Goal: Transaction & Acquisition: Purchase product/service

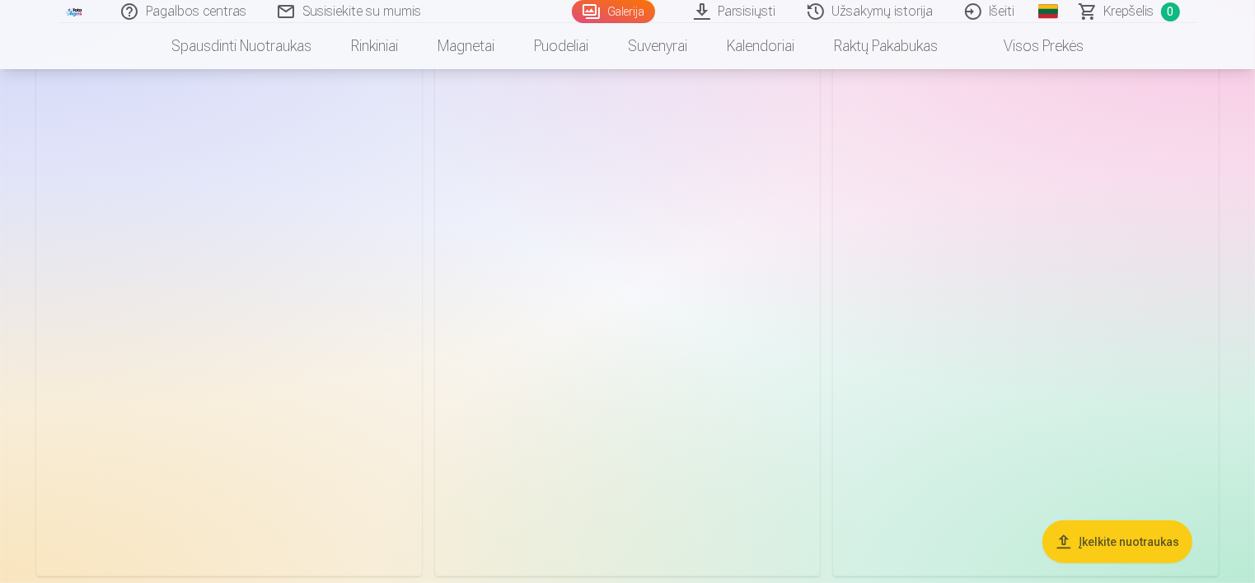
scroll to position [549, 0]
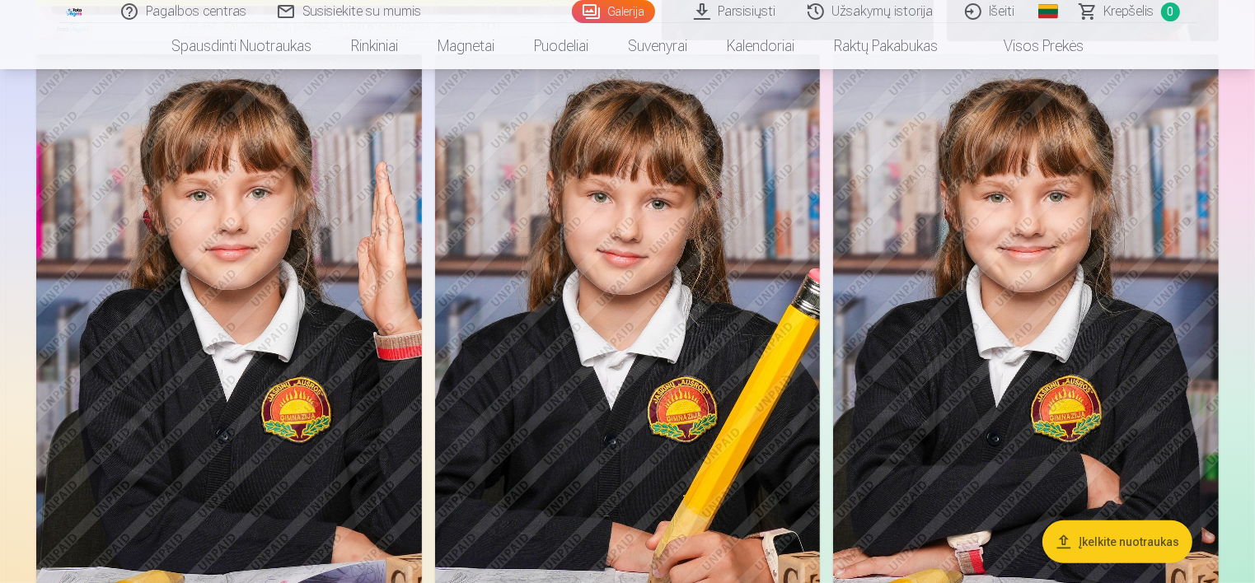
click at [641, 280] on img at bounding box center [628, 343] width 386 height 578
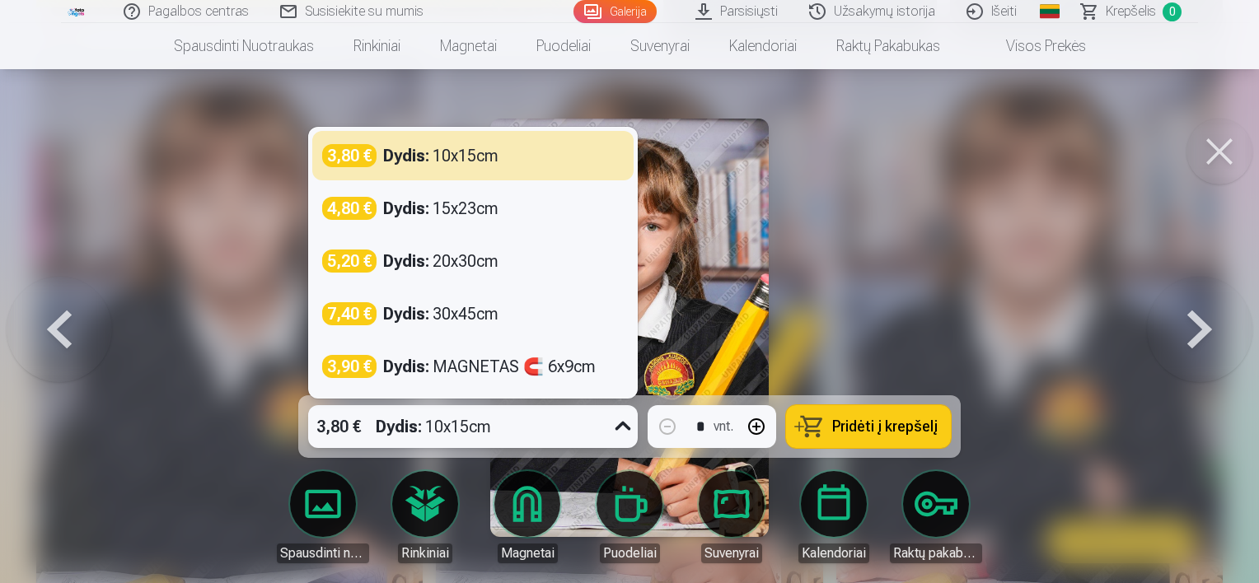
click at [616, 424] on icon at bounding box center [623, 427] width 26 height 26
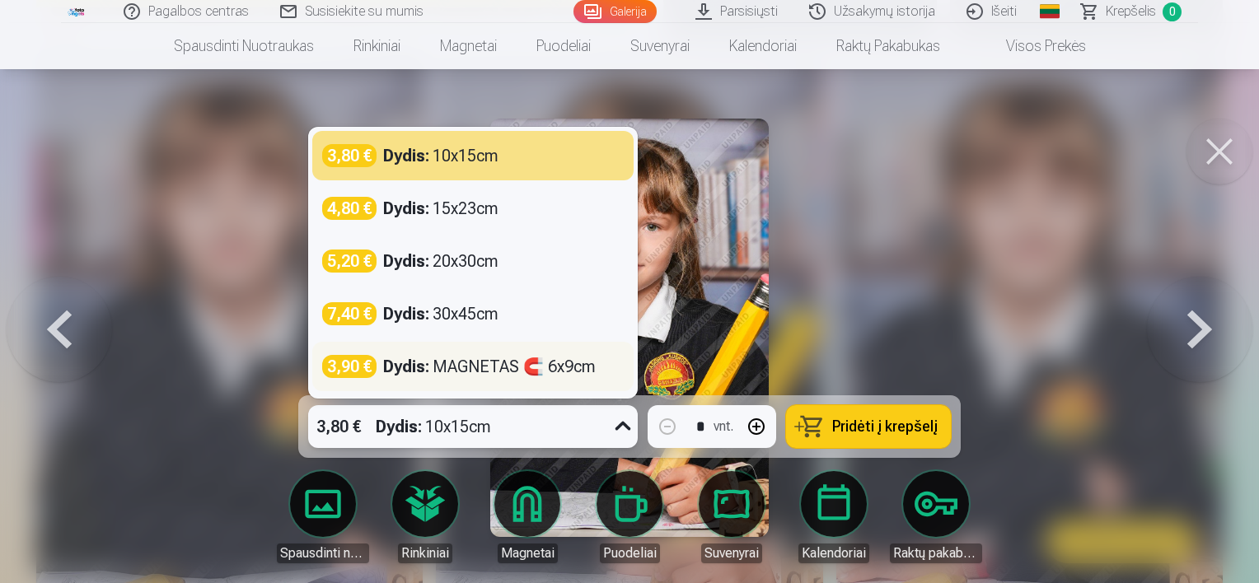
click at [479, 371] on div "Dydis : MAGNETAS 🧲 6x9cm" at bounding box center [489, 366] width 213 height 23
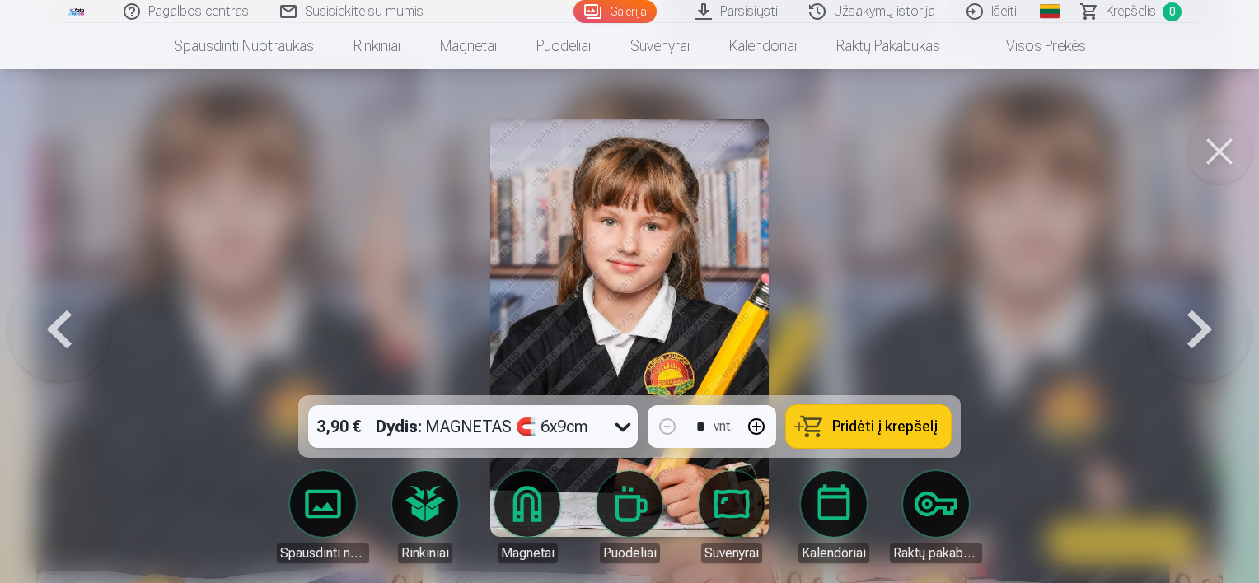
click at [755, 423] on button "button" at bounding box center [757, 427] width 40 height 40
click at [910, 436] on button "Pridėti į krepšelį" at bounding box center [868, 426] width 165 height 43
type input "*"
click at [326, 271] on div at bounding box center [629, 291] width 1259 height 583
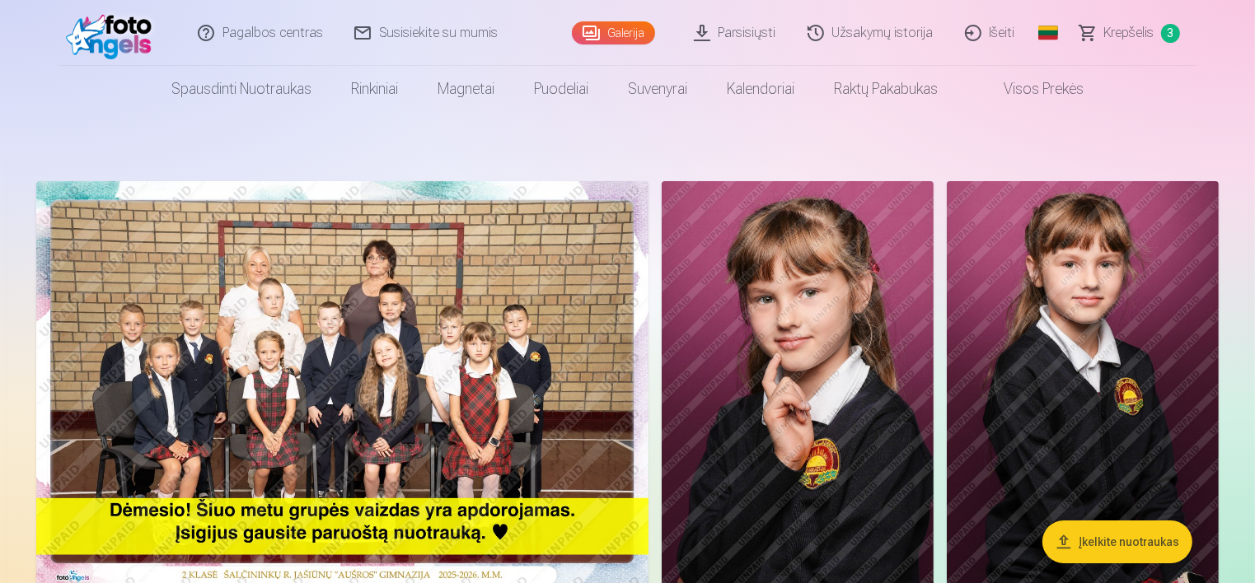
click at [236, 320] on img at bounding box center [342, 385] width 612 height 408
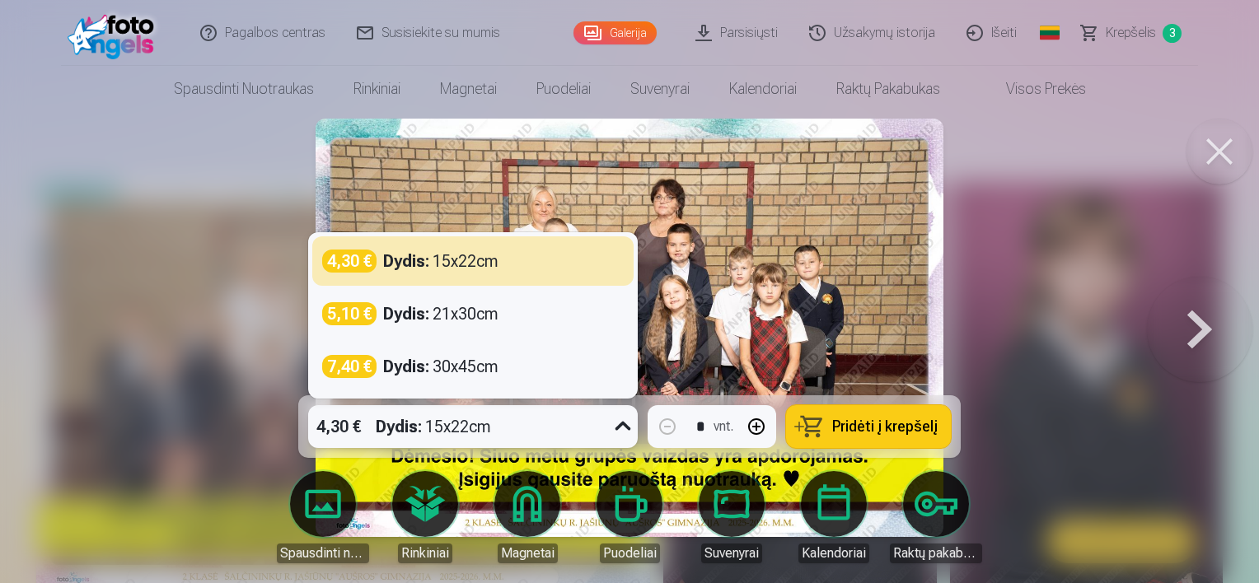
click at [614, 427] on icon at bounding box center [623, 427] width 26 height 26
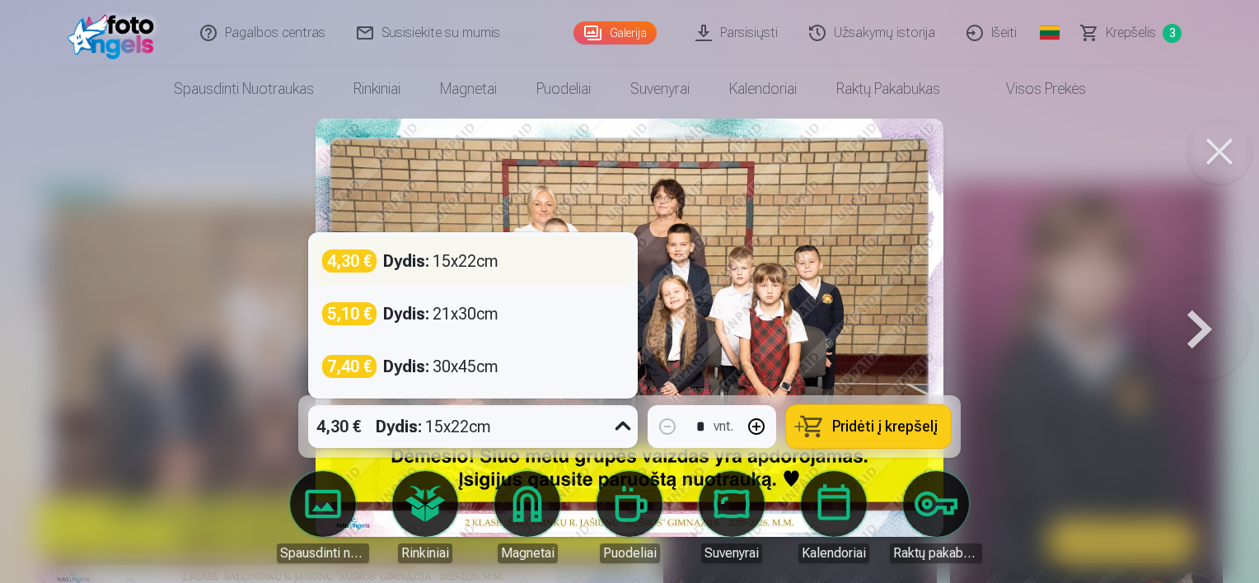
click at [456, 264] on div "Dydis : 15x22cm" at bounding box center [440, 261] width 115 height 23
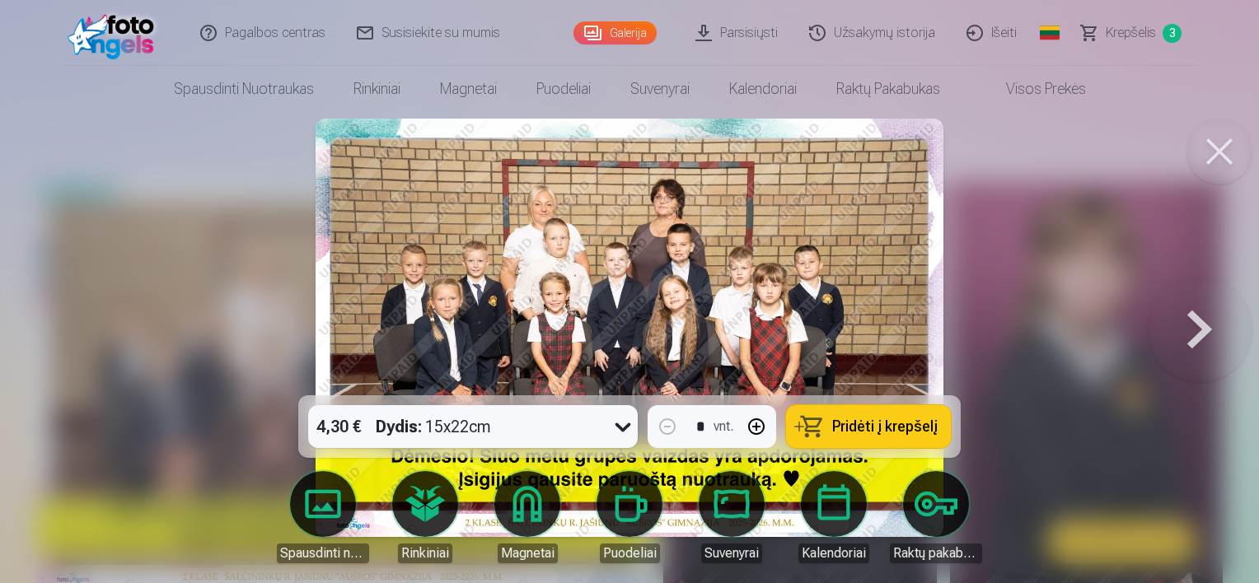
click at [915, 426] on span "Pridėti į krepšelį" at bounding box center [884, 426] width 105 height 15
click at [1088, 320] on div at bounding box center [629, 291] width 1259 height 583
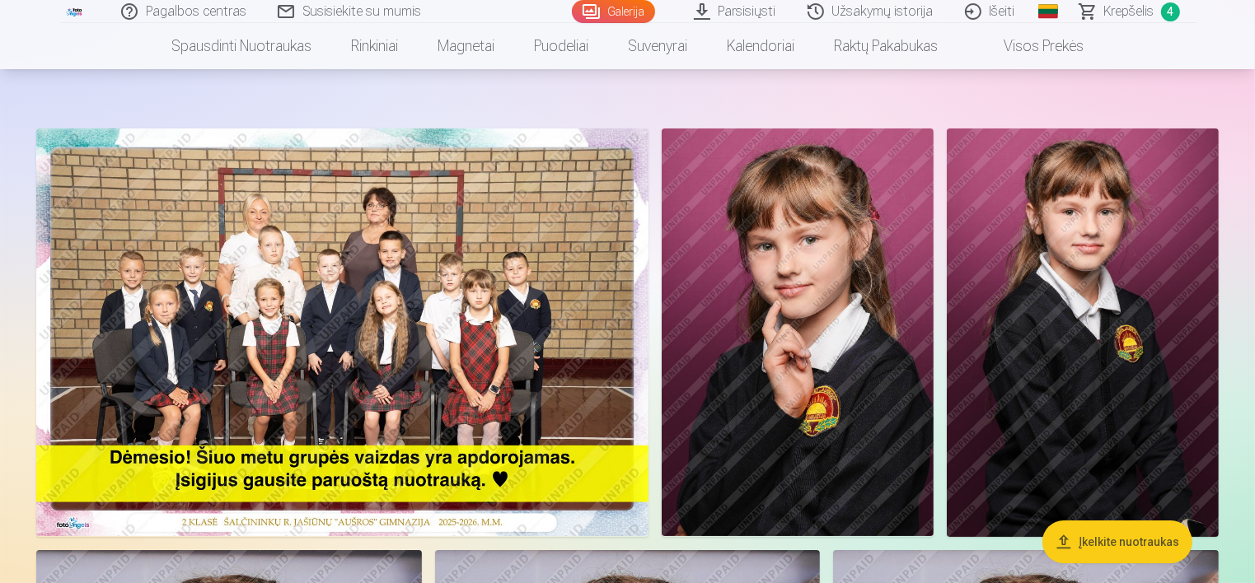
scroll to position [165, 0]
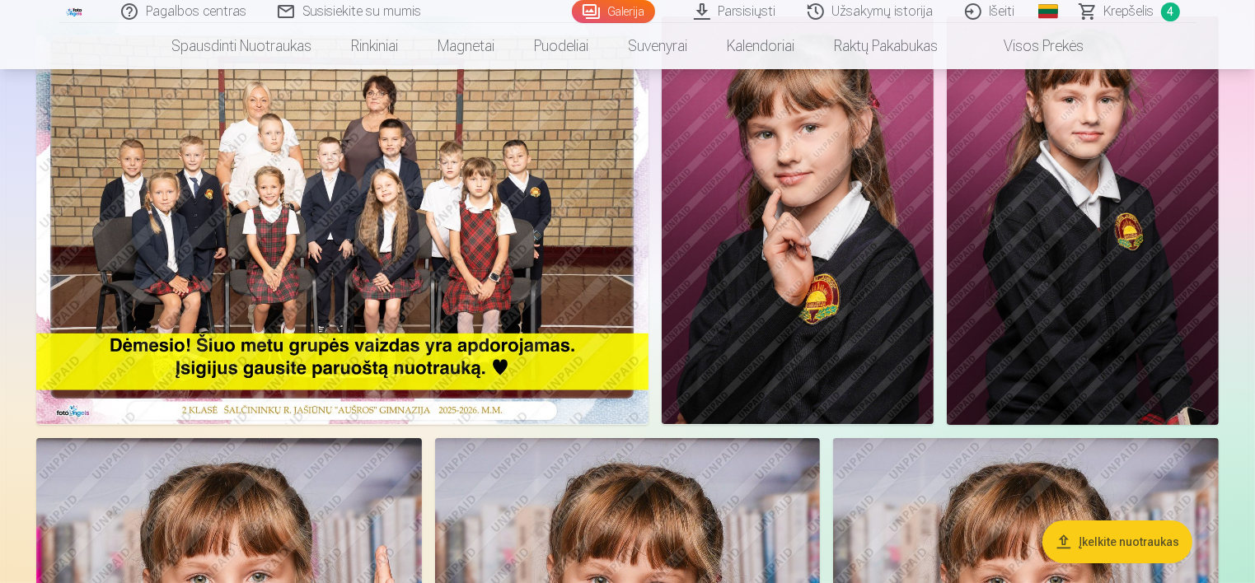
click at [1130, 11] on span "Krepšelis" at bounding box center [1129, 12] width 50 height 20
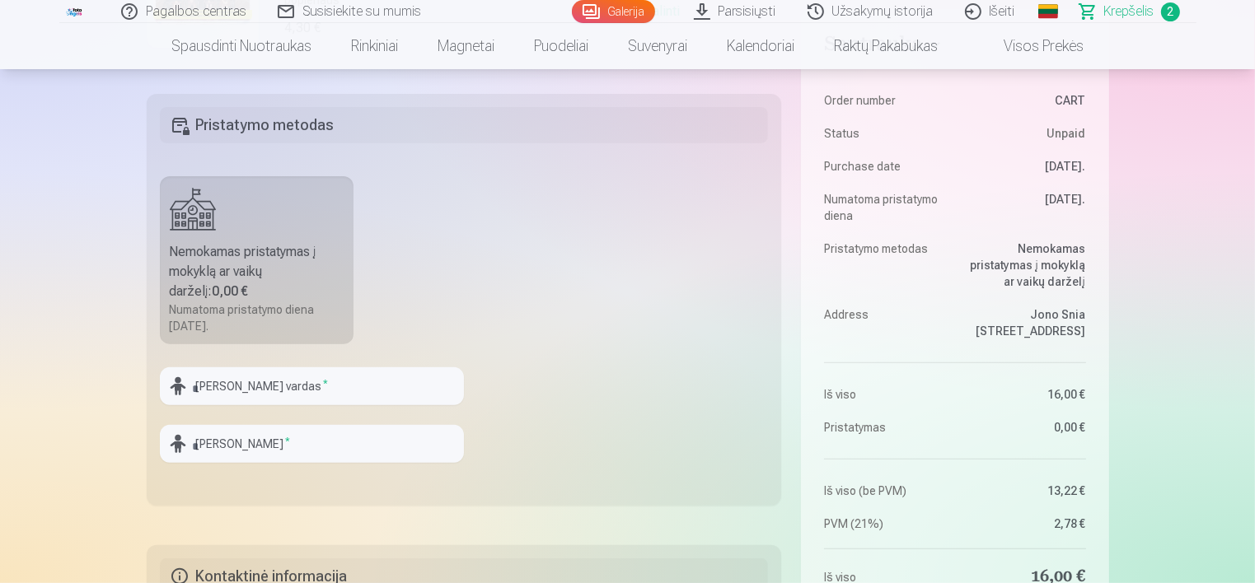
scroll to position [439, 0]
click at [243, 289] on div "Nemokamas pristatymas į mokyklą ar vaikų darželį : 0,00 €" at bounding box center [257, 270] width 175 height 59
click at [224, 386] on input "text" at bounding box center [312, 386] width 304 height 38
type input "*****"
click at [227, 438] on input "text" at bounding box center [312, 443] width 304 height 38
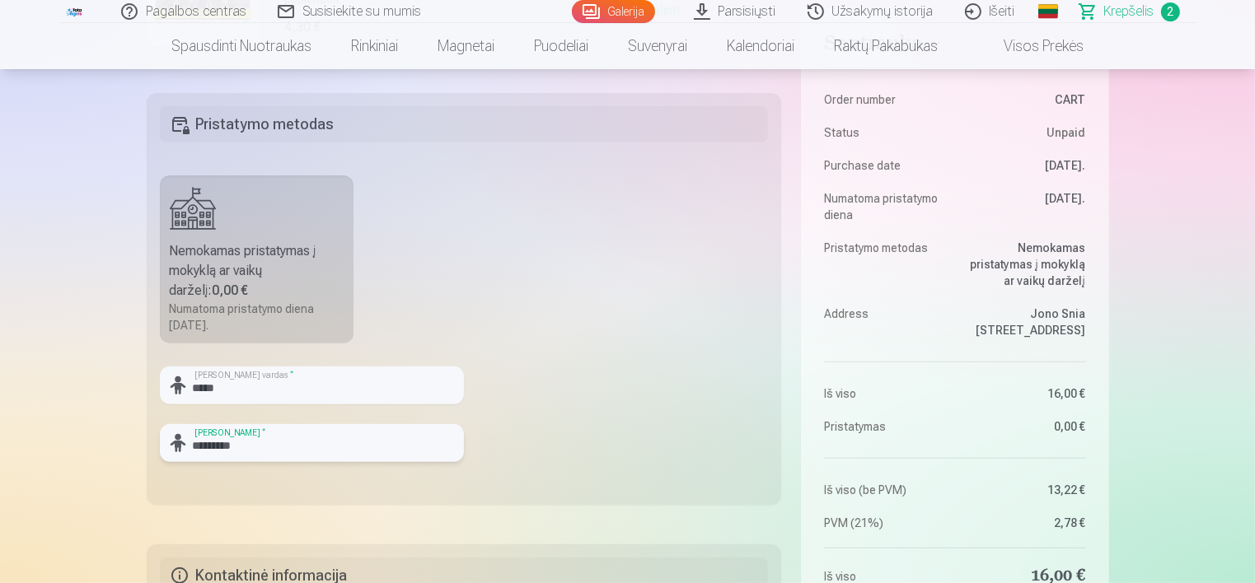
click at [210, 442] on input "*********" at bounding box center [312, 443] width 304 height 38
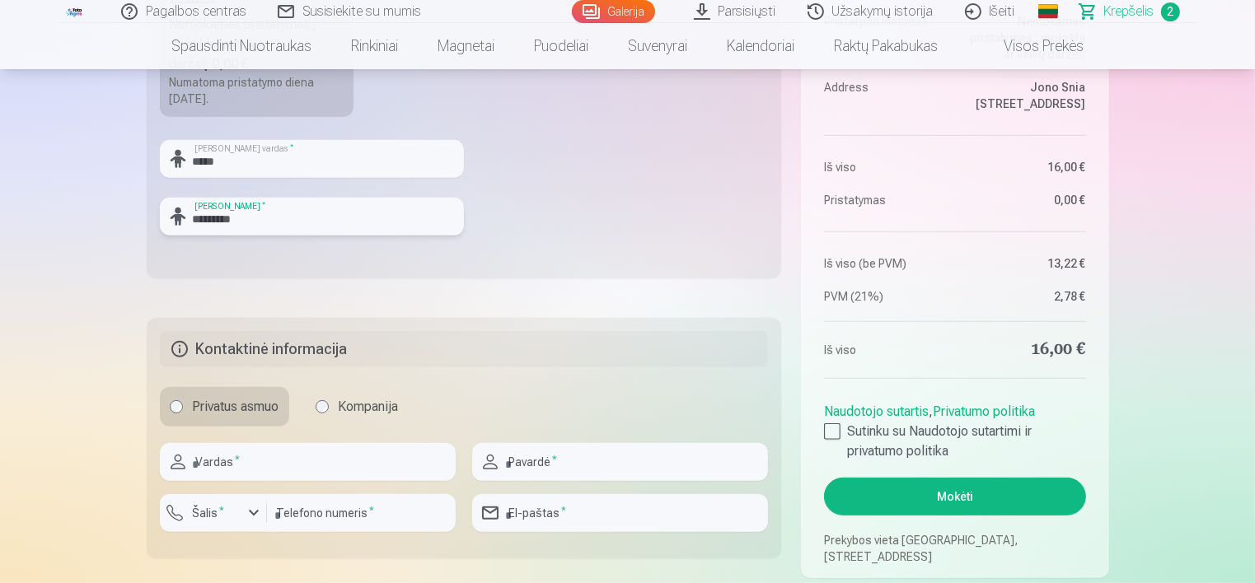
scroll to position [769, 0]
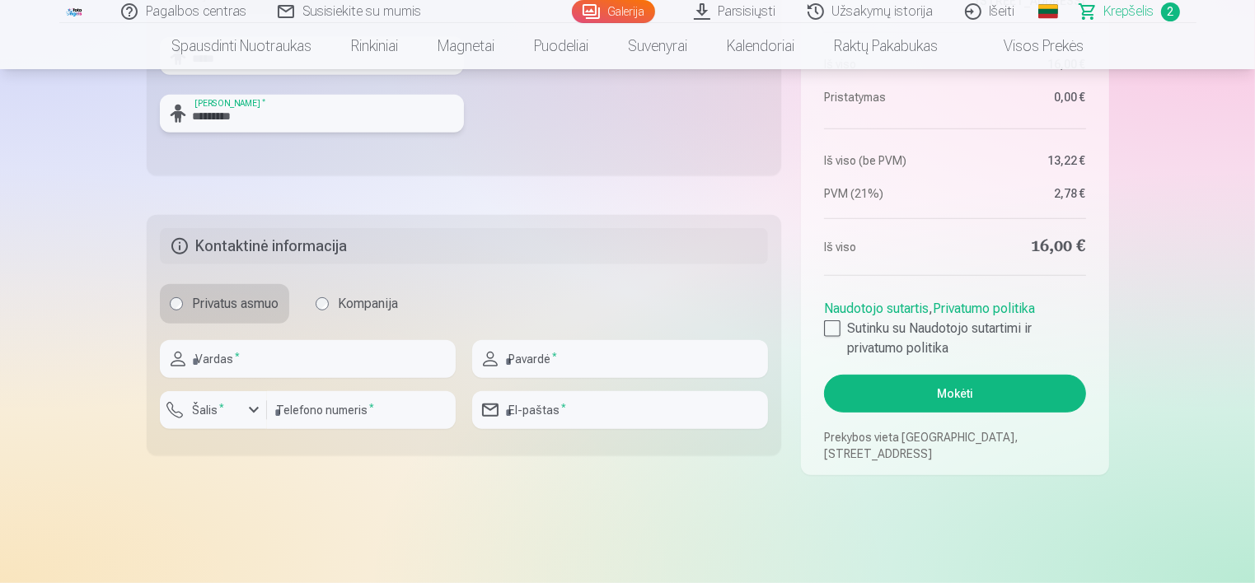
type input "*********"
click at [302, 363] on input "text" at bounding box center [308, 359] width 296 height 38
type input "*****"
click at [661, 355] on input "text" at bounding box center [620, 359] width 296 height 38
type input "**********"
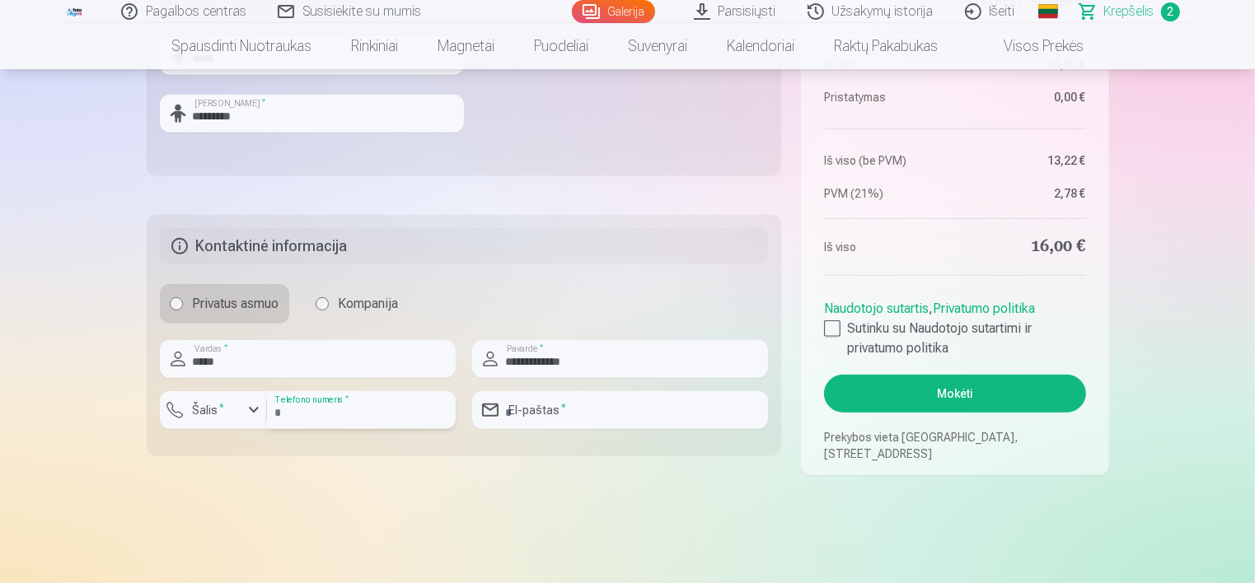
click at [359, 410] on input "number" at bounding box center [361, 410] width 189 height 38
click at [250, 415] on div "button" at bounding box center [254, 410] width 20 height 20
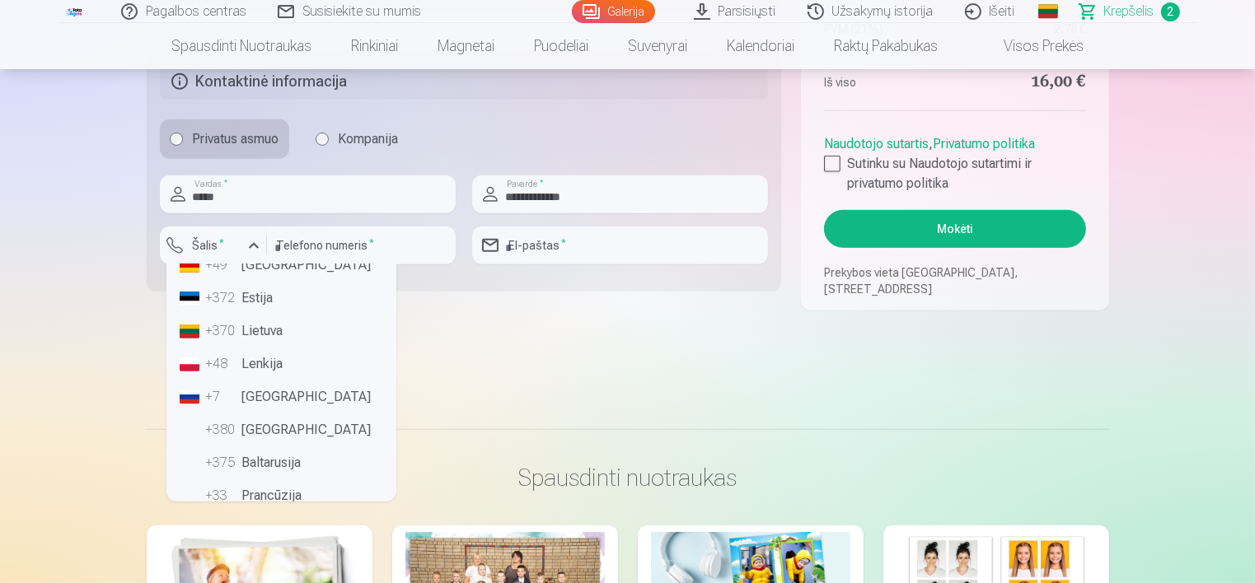
scroll to position [51, 0]
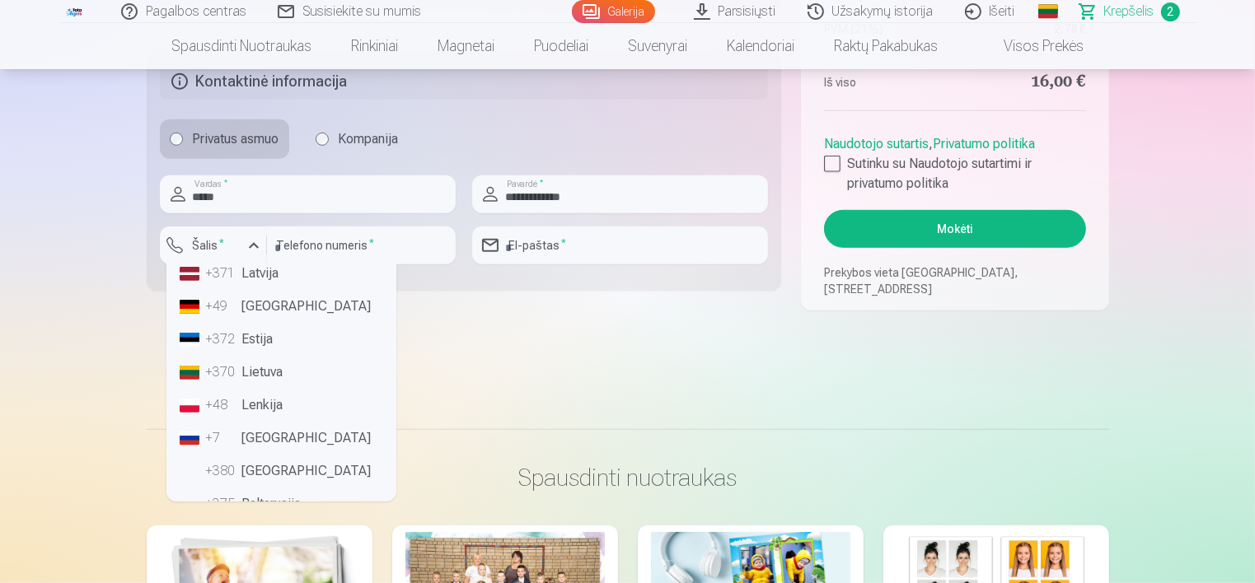
click at [261, 372] on li "+370 Lietuva" at bounding box center [281, 372] width 217 height 33
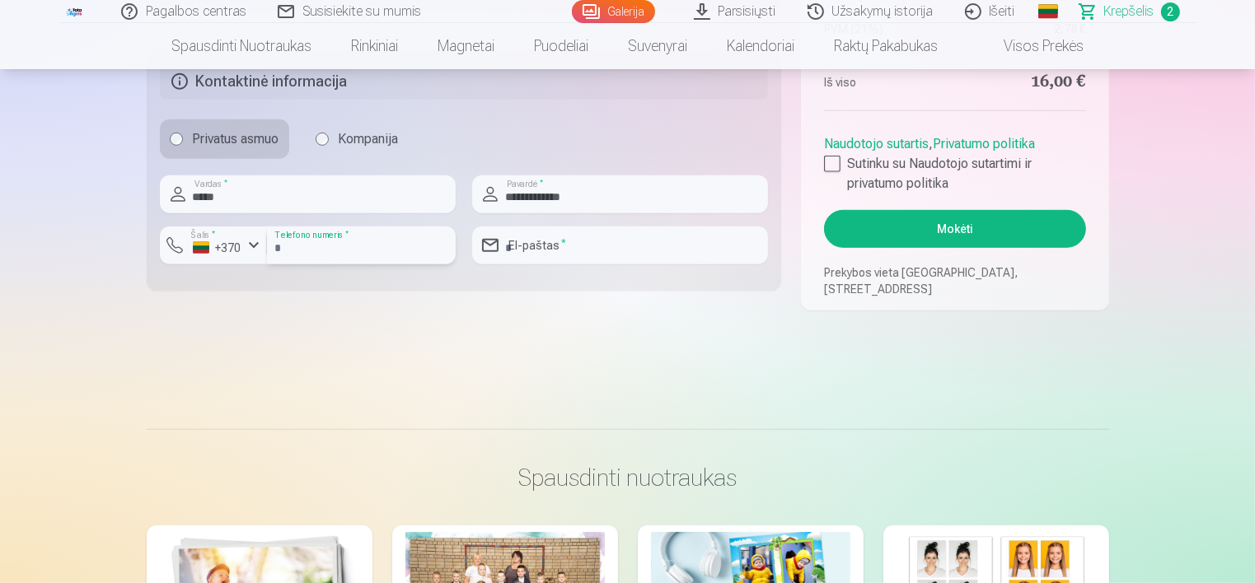
click at [330, 249] on input "number" at bounding box center [361, 246] width 189 height 38
type input "********"
click at [550, 246] on input "email" at bounding box center [620, 246] width 296 height 38
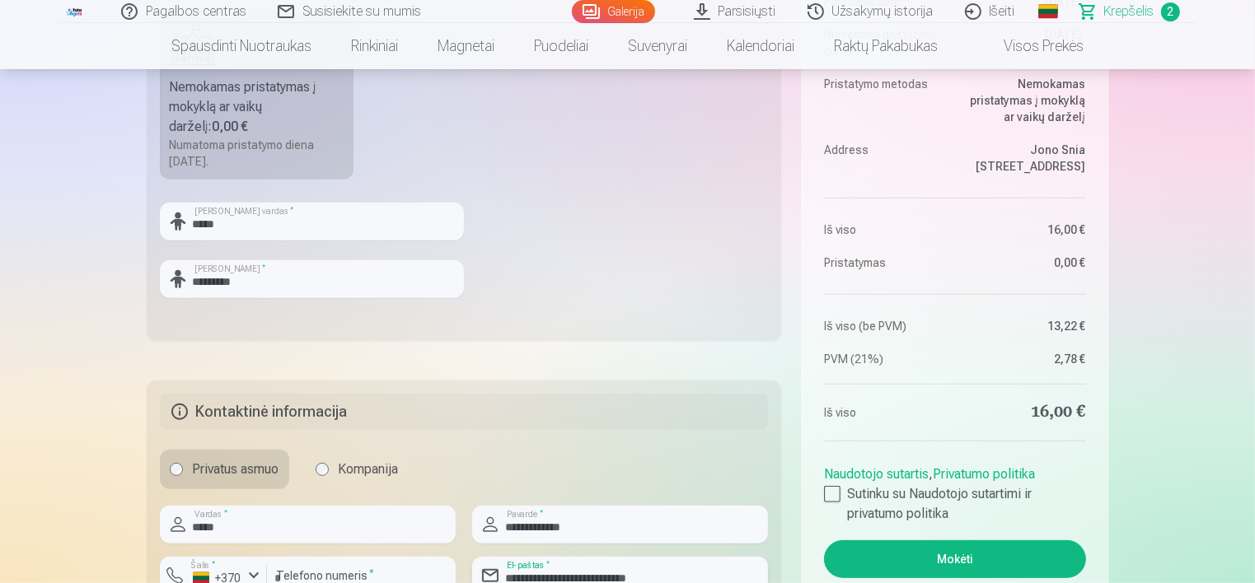
scroll to position [604, 0]
type input "**********"
click at [827, 494] on div at bounding box center [832, 493] width 16 height 16
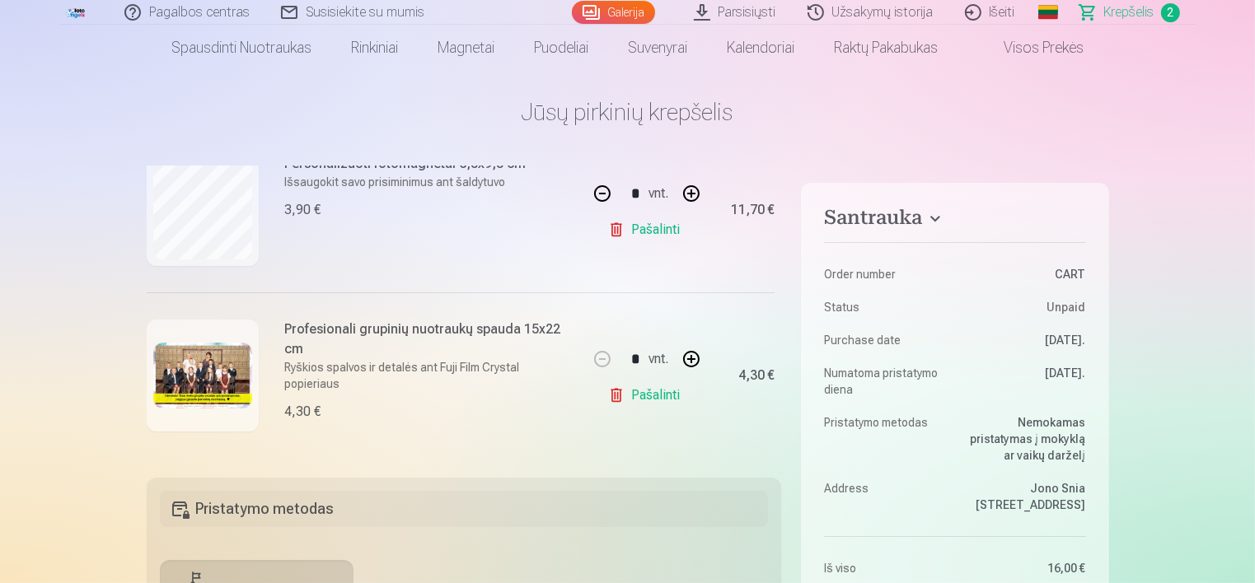
scroll to position [0, 0]
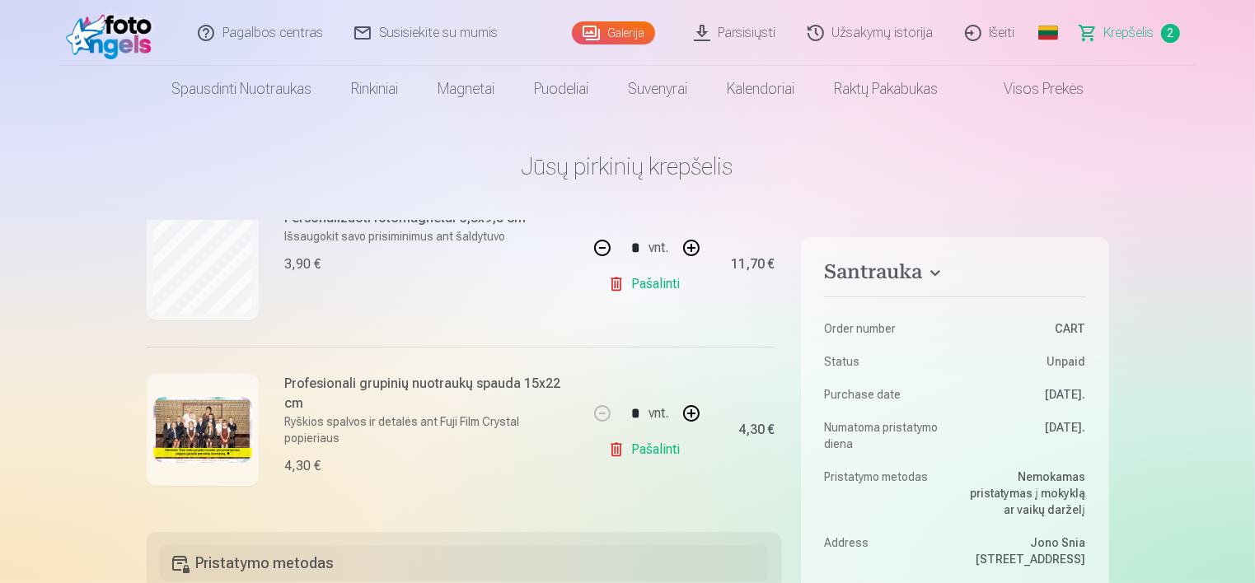
click at [422, 35] on link "Susisiekite su mumis" at bounding box center [426, 33] width 175 height 66
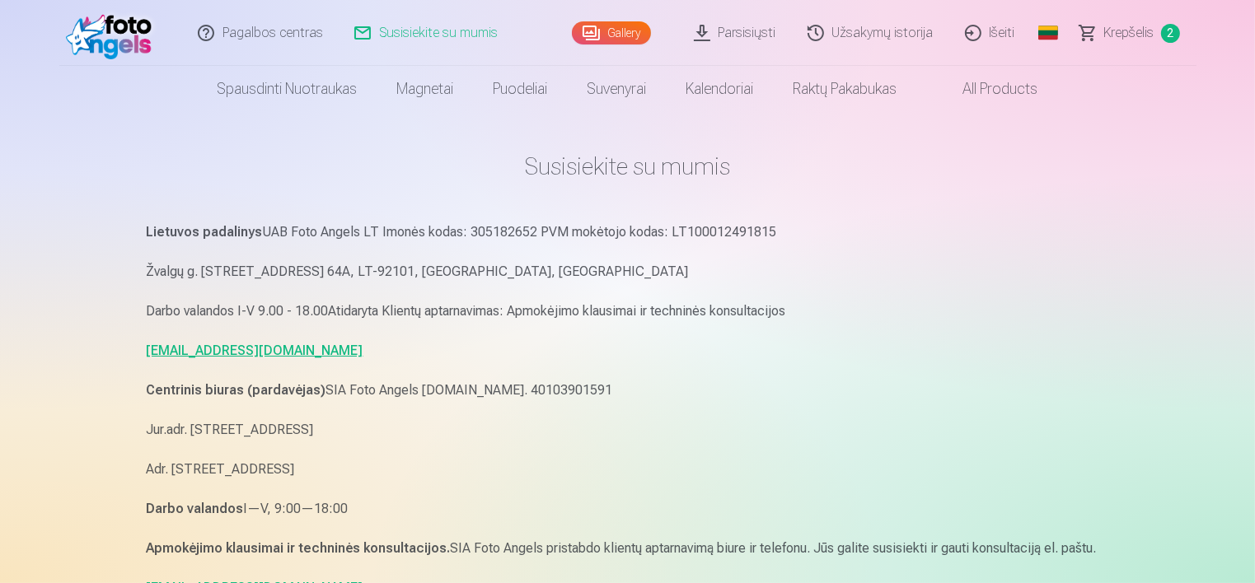
click at [199, 353] on link "pagalba.fotoangels@gmail.com" at bounding box center [255, 351] width 217 height 16
click at [995, 324] on div "Lietuvos padalinys UAB Foto Angels LT Imonės kodas: 305182652 PVM mokėtojo koda…" at bounding box center [628, 410] width 962 height 379
drag, startPoint x: 368, startPoint y: 353, endPoint x: 142, endPoint y: 339, distance: 227.0
click at [142, 339] on div "Susisiekite su mumis Lietuvos padalinys UAB Foto Angels LT Imonės kodas: 305182…" at bounding box center [627, 546] width 989 height 1093
copy link "pagalba.fotoangels@gmail.com"
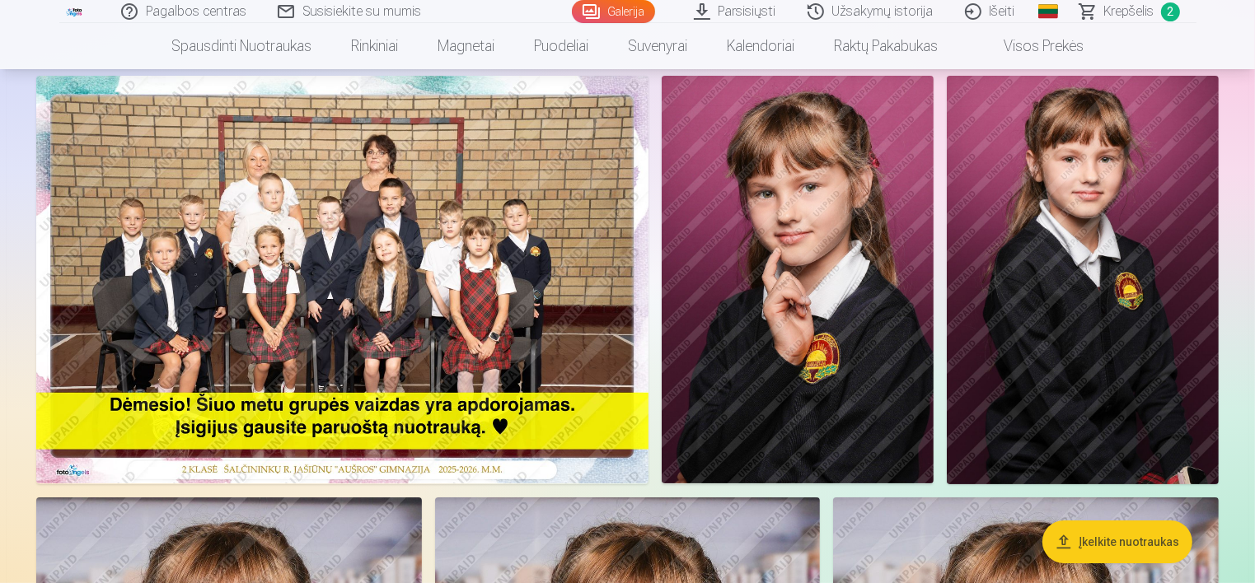
scroll to position [110, 0]
